Goal: Information Seeking & Learning: Learn about a topic

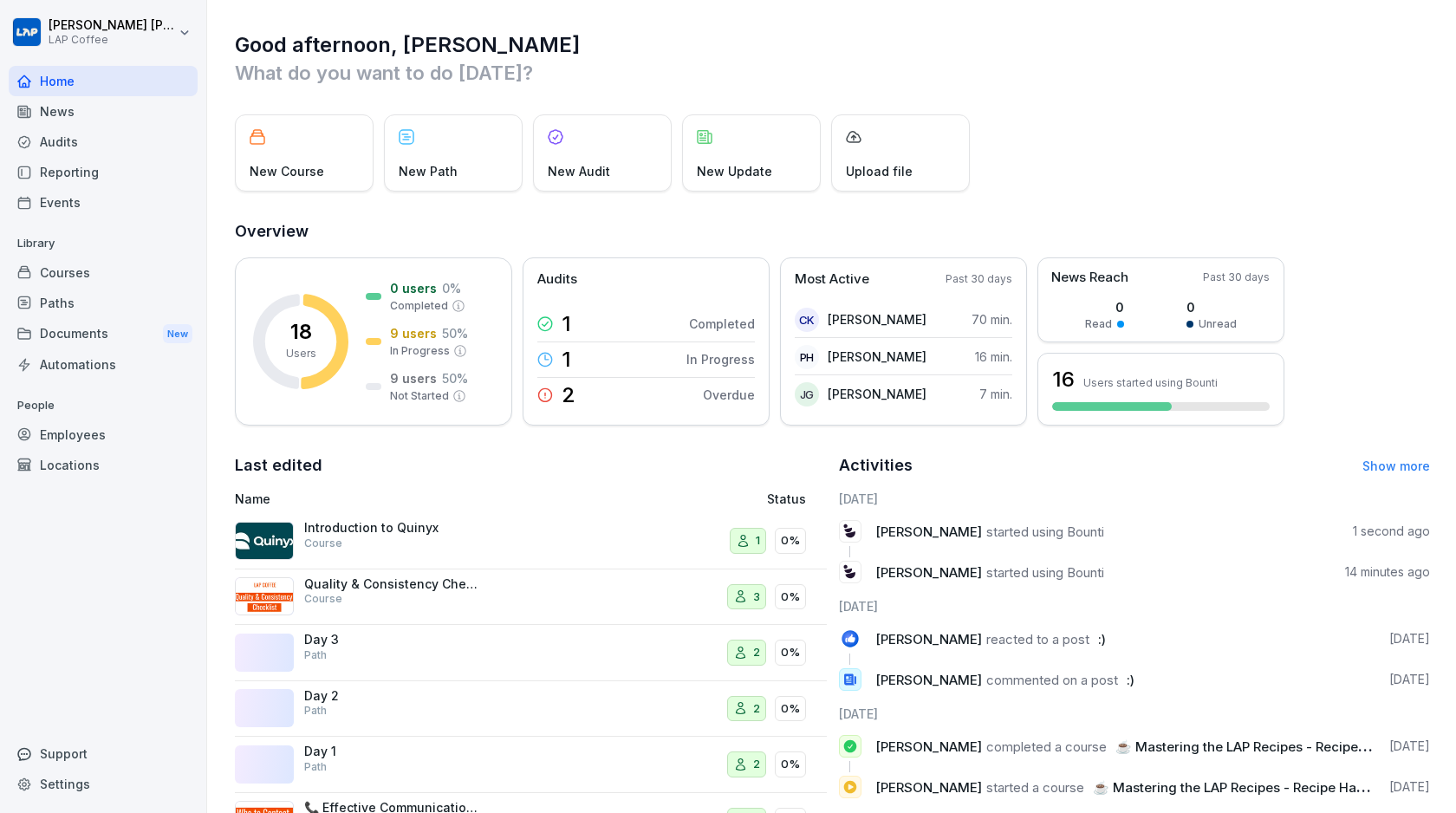
click at [949, 26] on div "Good afternoon, [PERSON_NAME] What do you want to do [DATE]? New Course New Pat…" at bounding box center [831, 475] width 1249 height 950
click at [732, 75] on p "What do you want to do [DATE]?" at bounding box center [832, 72] width 1195 height 28
click at [852, 66] on p "What do you want to do [DATE]?" at bounding box center [832, 72] width 1195 height 28
click at [65, 561] on div "Home News Audits Reporting Events Library Courses Paths Documents New Automatio…" at bounding box center [103, 430] width 189 height 749
click at [98, 105] on div "News" at bounding box center [103, 111] width 189 height 31
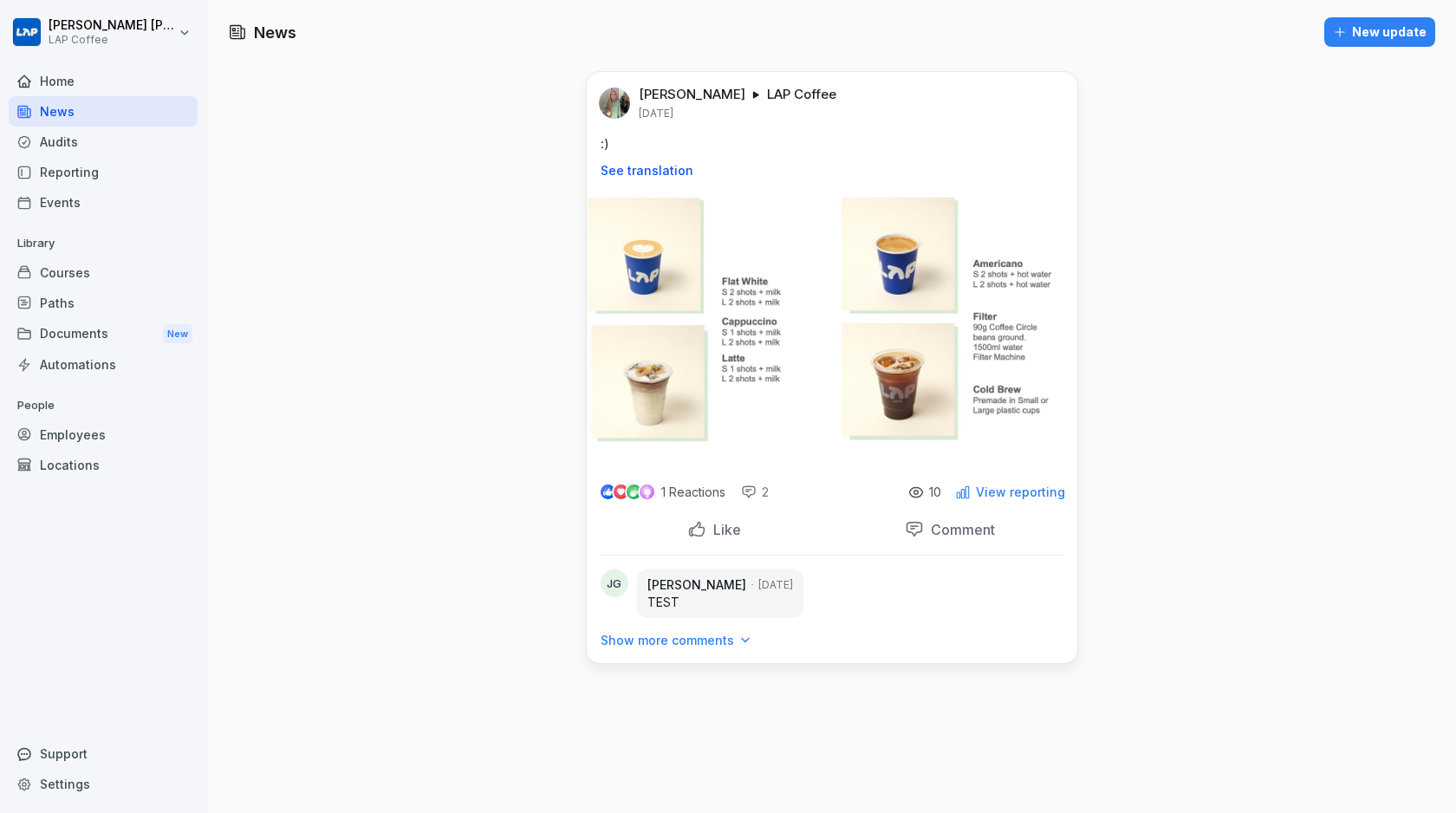
click at [656, 236] on img at bounding box center [831, 328] width 490 height 273
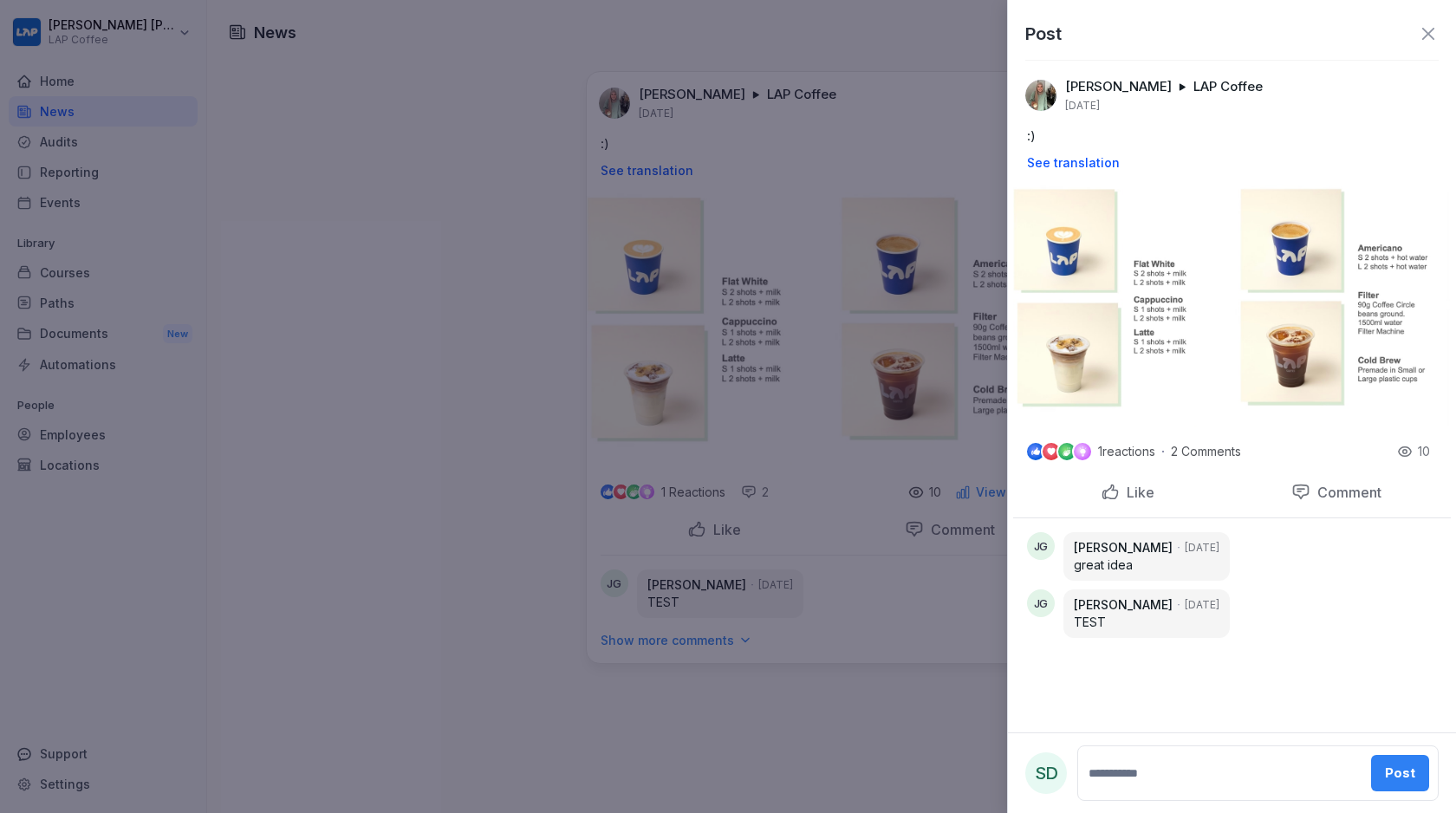
click at [465, 290] on div at bounding box center [728, 406] width 1456 height 813
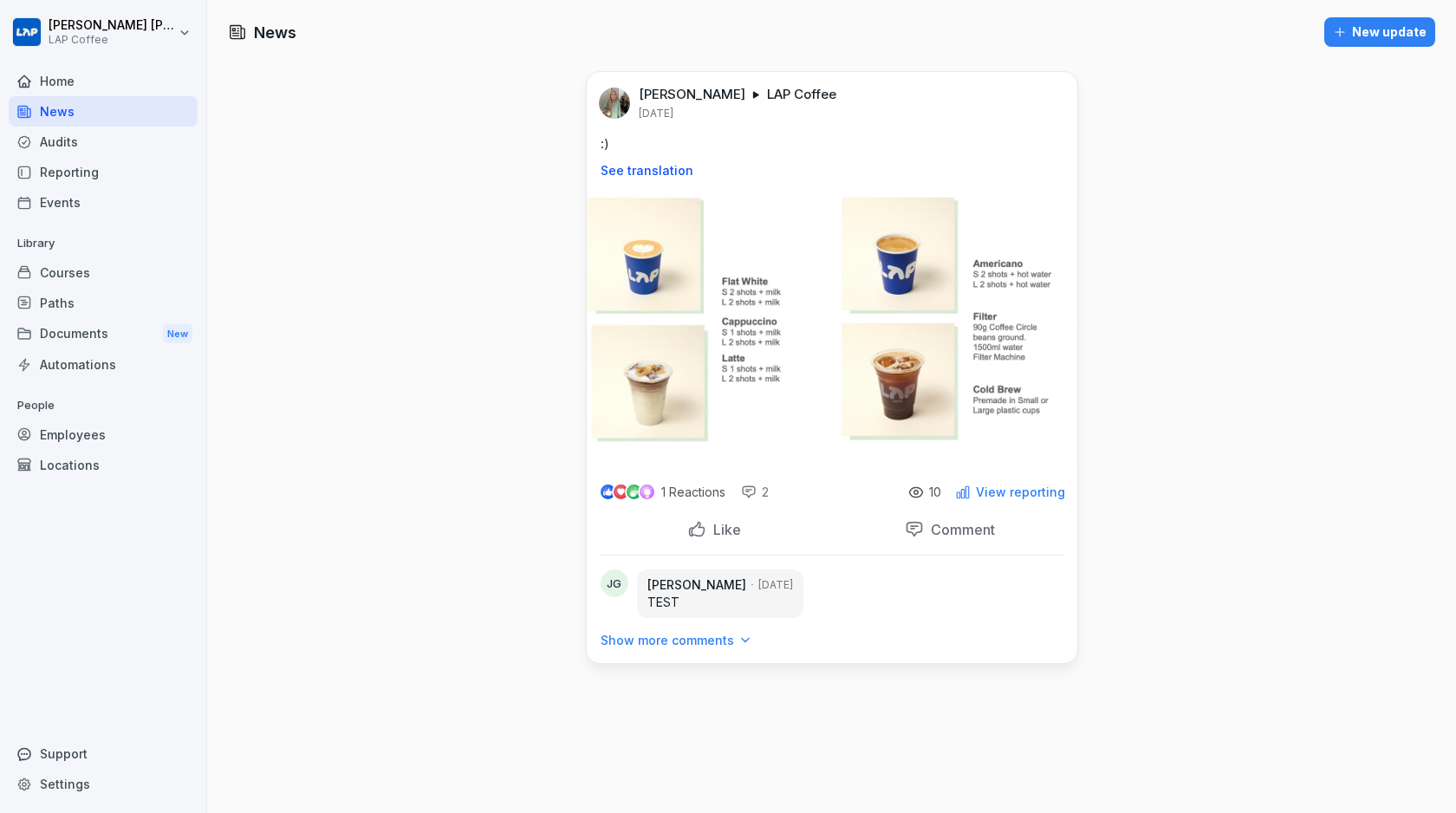
click at [465, 290] on div "News New update [PERSON_NAME] LAP Coffee [DATE] :) See translation 1 Reactions …" at bounding box center [831, 406] width 1249 height 813
click at [66, 334] on div "Documents New" at bounding box center [103, 333] width 189 height 32
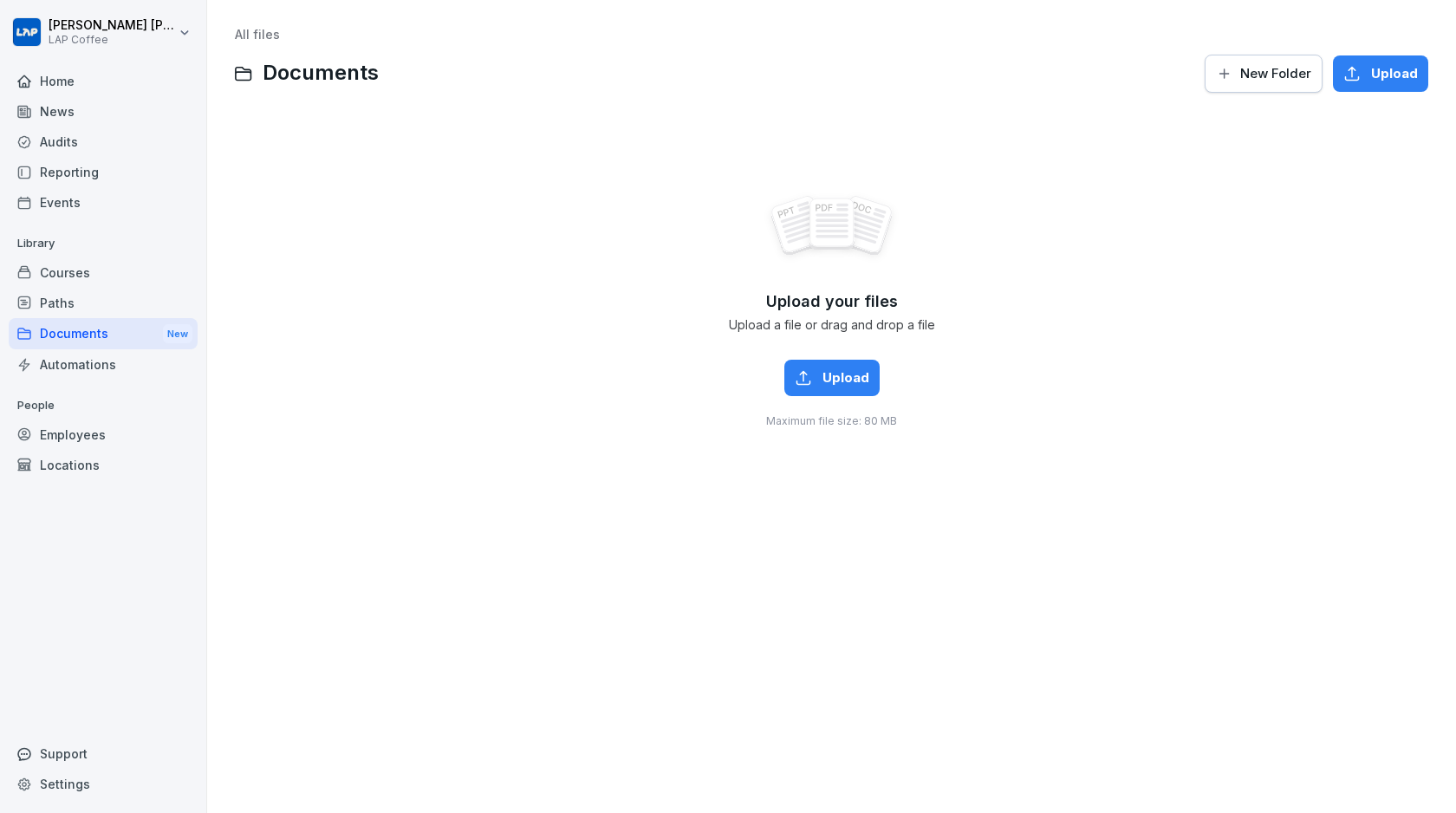
click at [88, 80] on div "Home" at bounding box center [103, 82] width 189 height 31
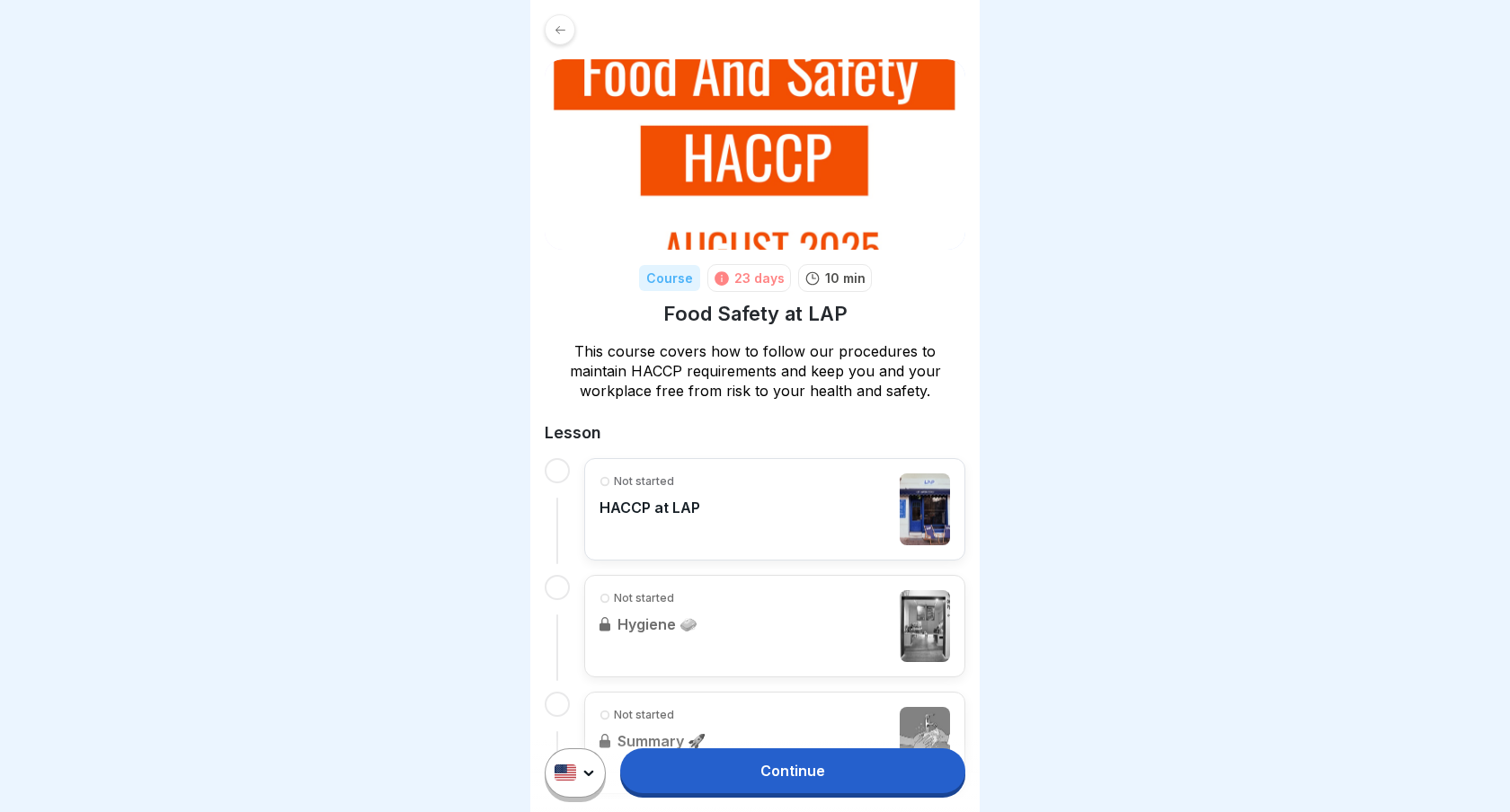
click at [837, 497] on div "Not started HACCP at LAP" at bounding box center [774, 509] width 350 height 72
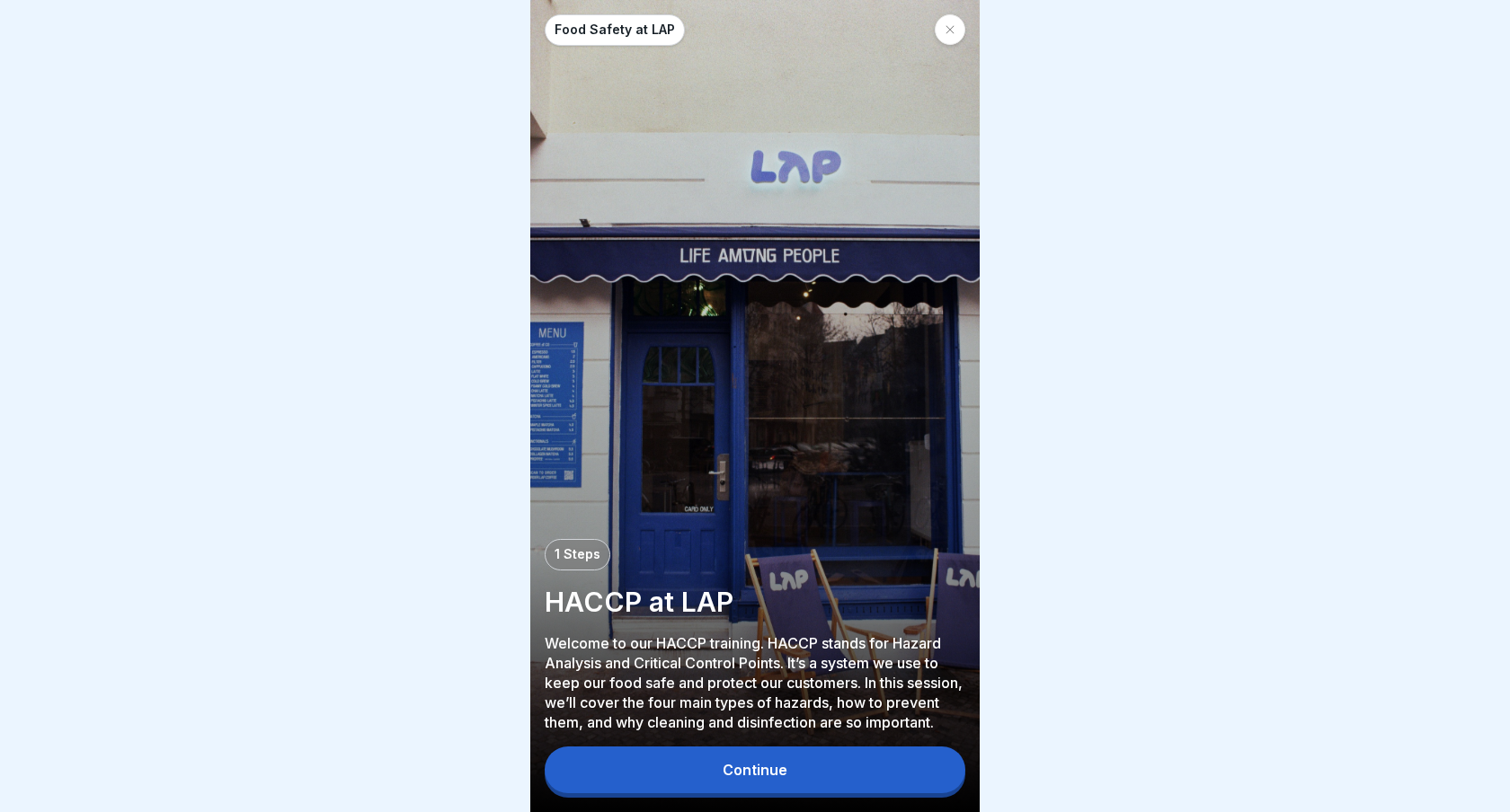
click at [879, 754] on button "Continue" at bounding box center [755, 769] width 421 height 47
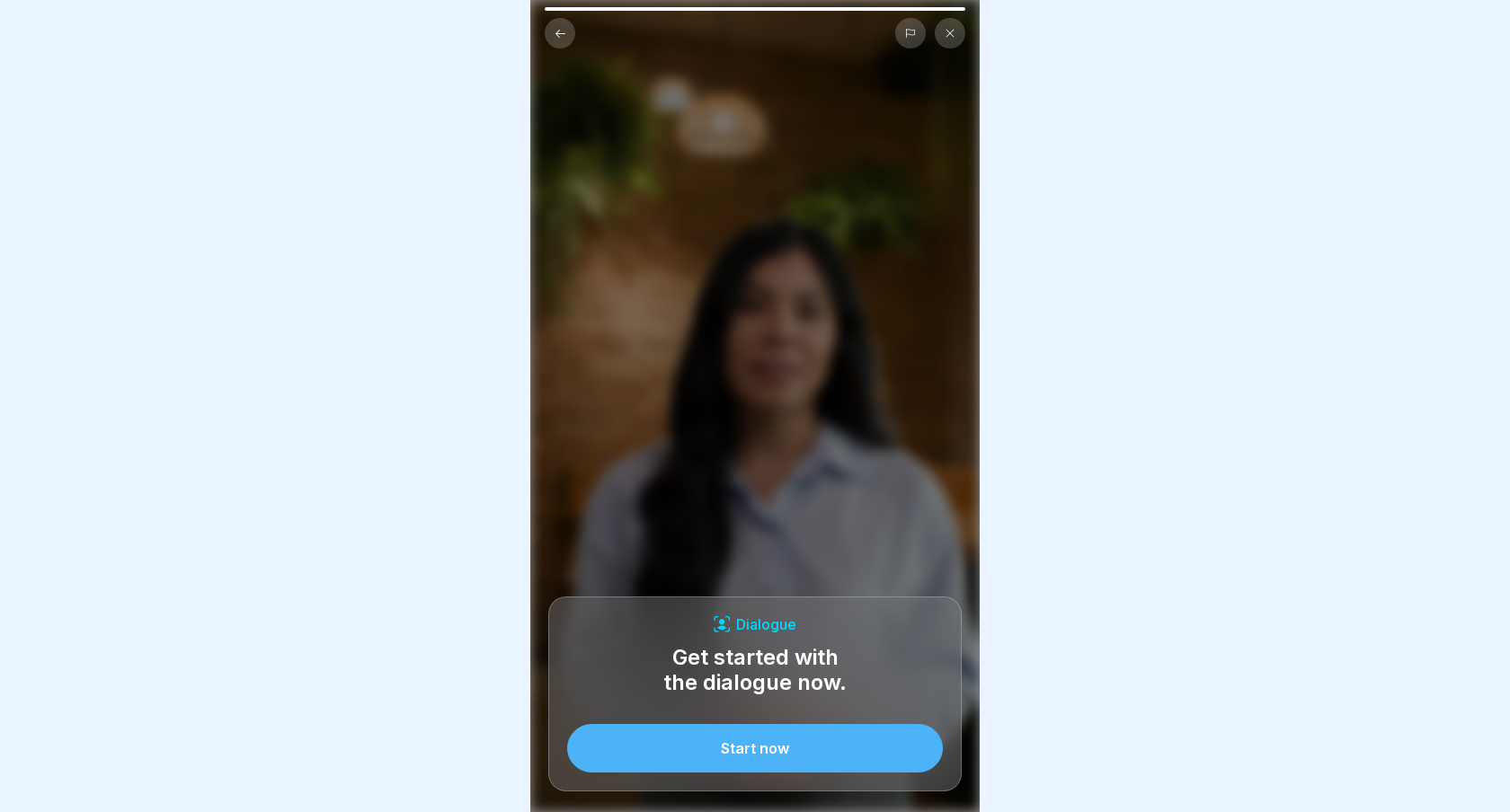
click at [879, 754] on button "Start now" at bounding box center [755, 748] width 375 height 49
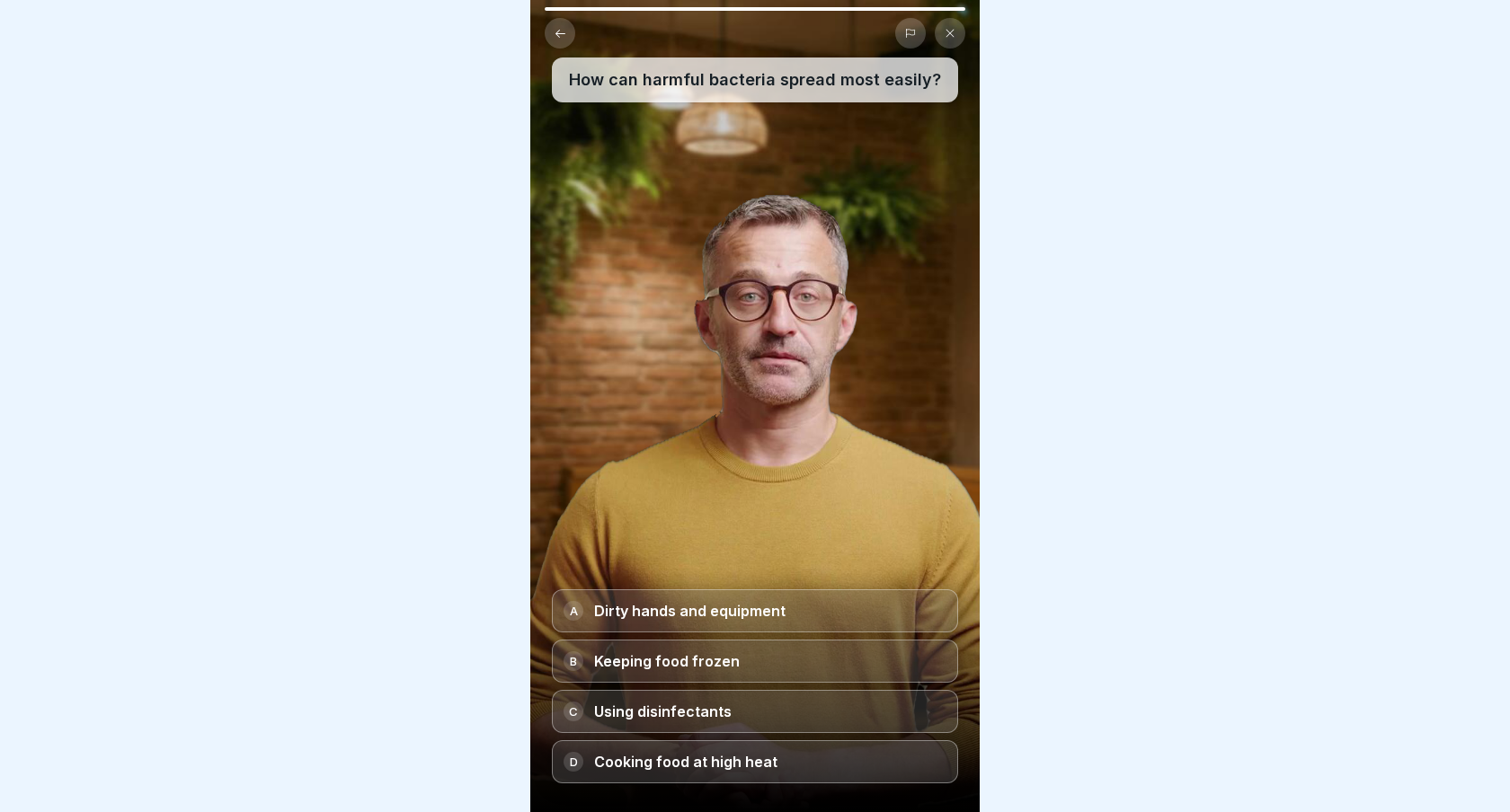
click at [723, 604] on p "Dirty hands and equipment" at bounding box center [690, 611] width 191 height 14
click at [789, 705] on div "C 75°C" at bounding box center [755, 710] width 406 height 43
